Goal: Obtain resource: Download file/media

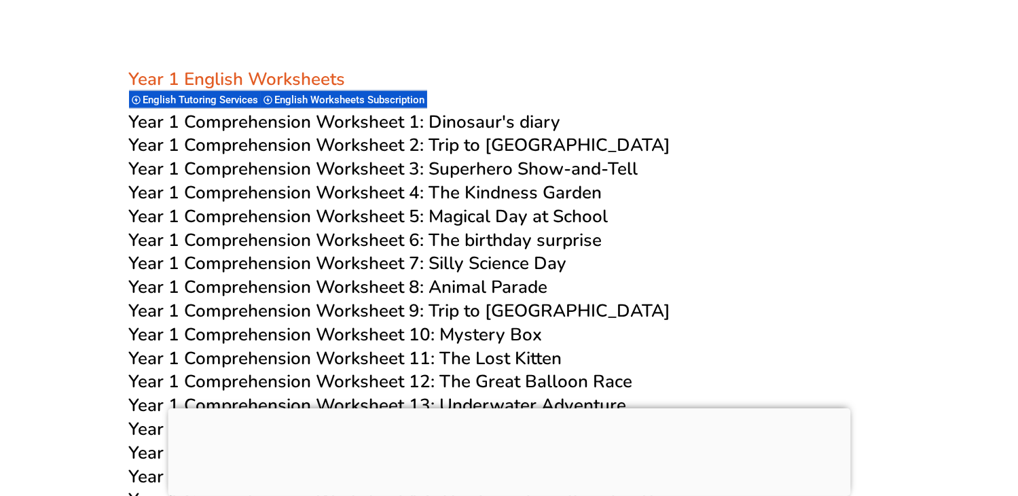
scroll to position [1735, 0]
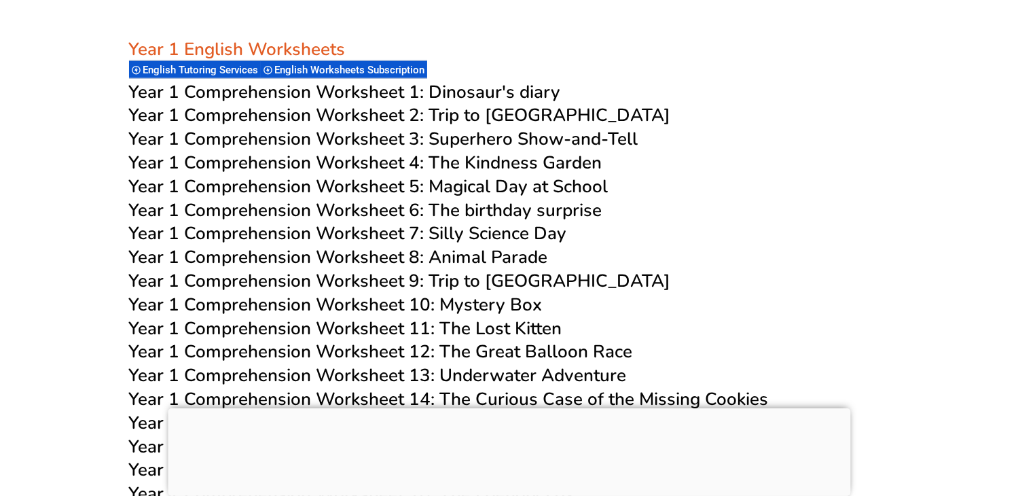
click at [276, 96] on span "Year 1 Comprehension Worksheet 1: Dinosaur's diary" at bounding box center [345, 92] width 432 height 24
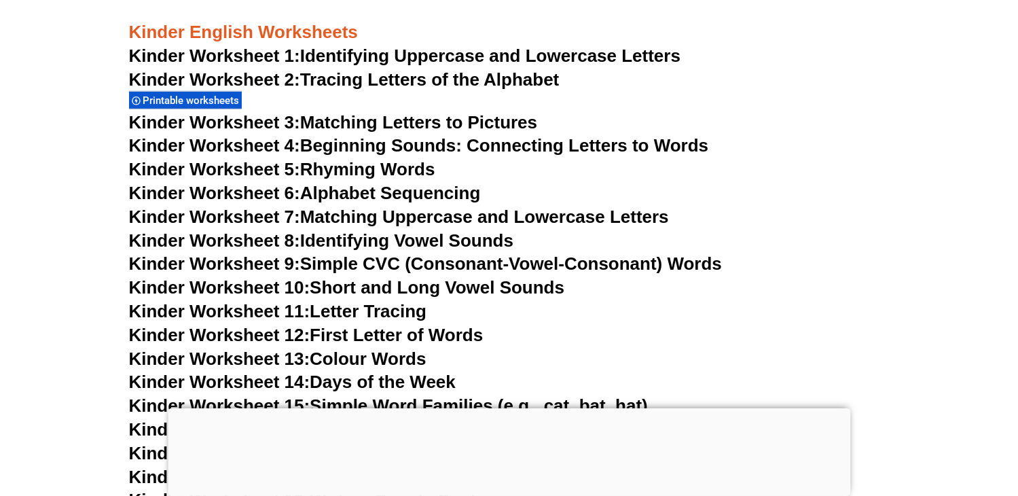
scroll to position [747, 0]
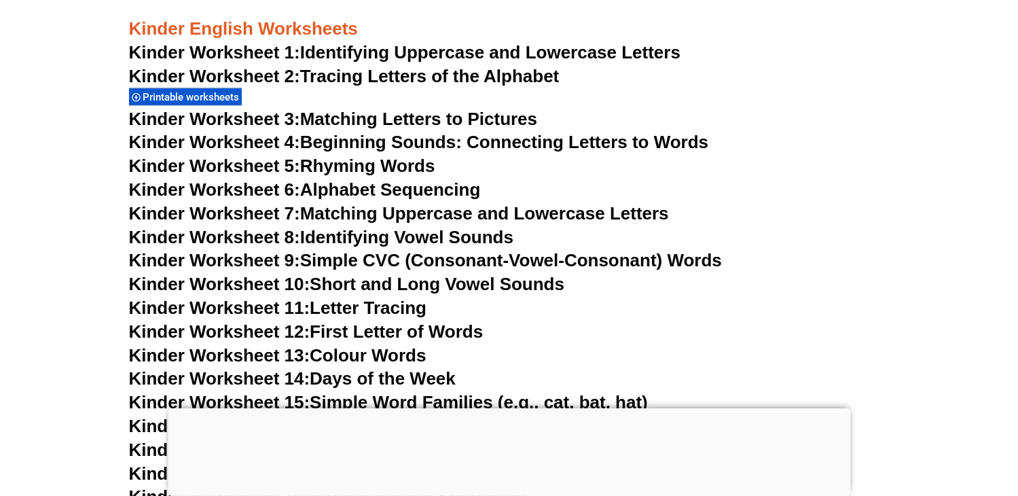
click at [310, 111] on link "Kinder Worksheet 3: Matching Letters to Pictures" at bounding box center [333, 119] width 409 height 20
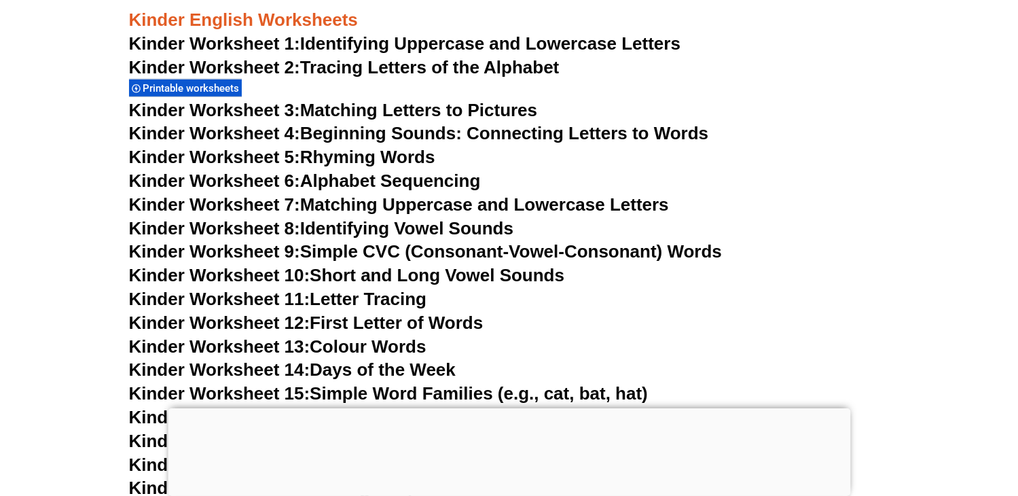
scroll to position [747, 0]
